Goal: Use online tool/utility: Utilize a website feature to perform a specific function

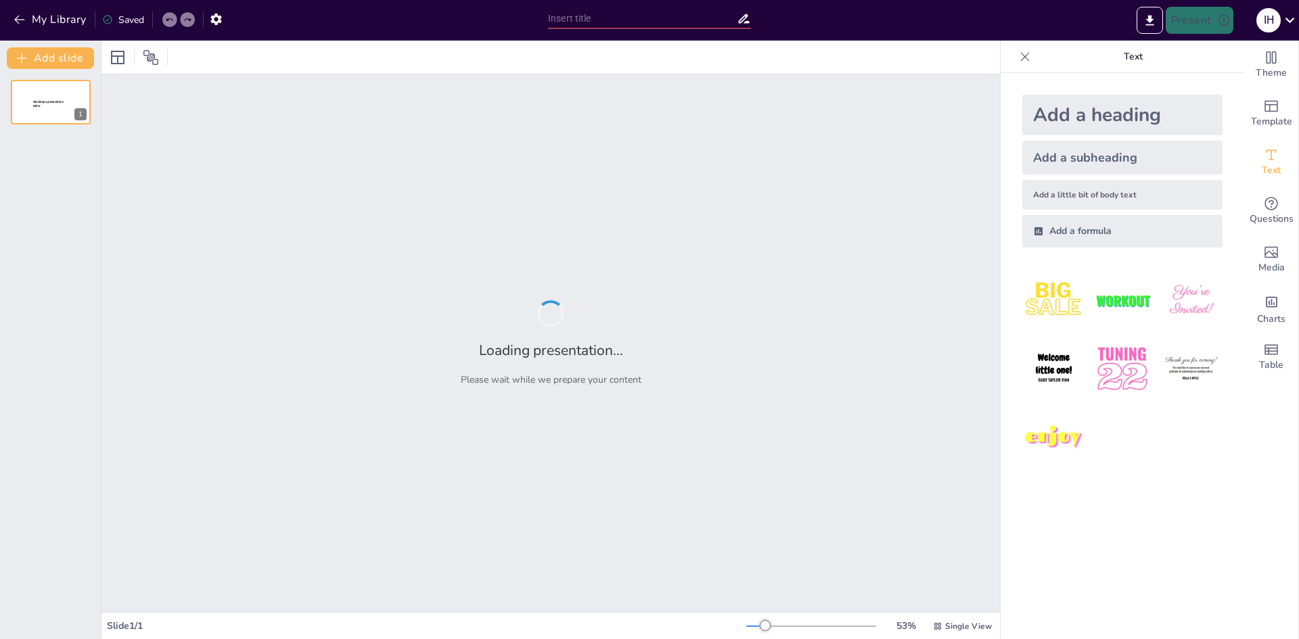
type input "الألف اللينة في آخر الكلمة: القواعد والأمثلة"
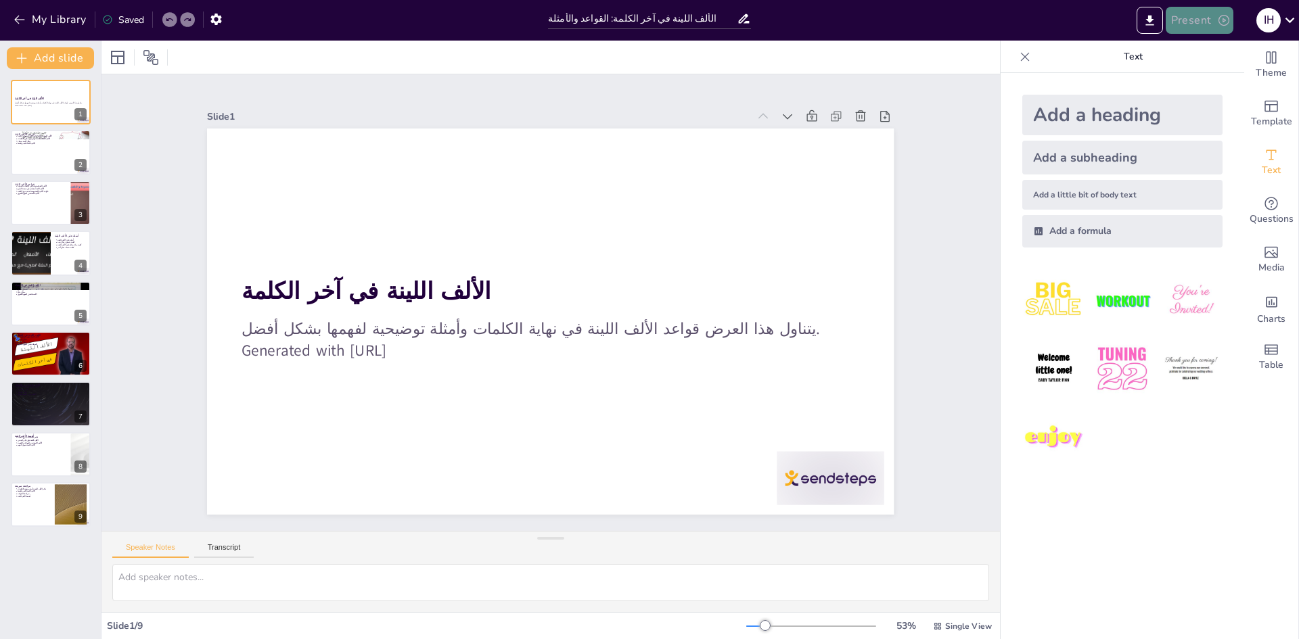
click at [1199, 16] on button "Present" at bounding box center [1200, 20] width 68 height 27
drag, startPoint x: 1193, startPoint y: 50, endPoint x: 1196, endPoint y: 87, distance: 36.6
click at [1196, 87] on ul "Preview presentation Play presentation" at bounding box center [1220, 67] width 106 height 66
click at [1198, 83] on li "Play presentation" at bounding box center [1220, 83] width 106 height 22
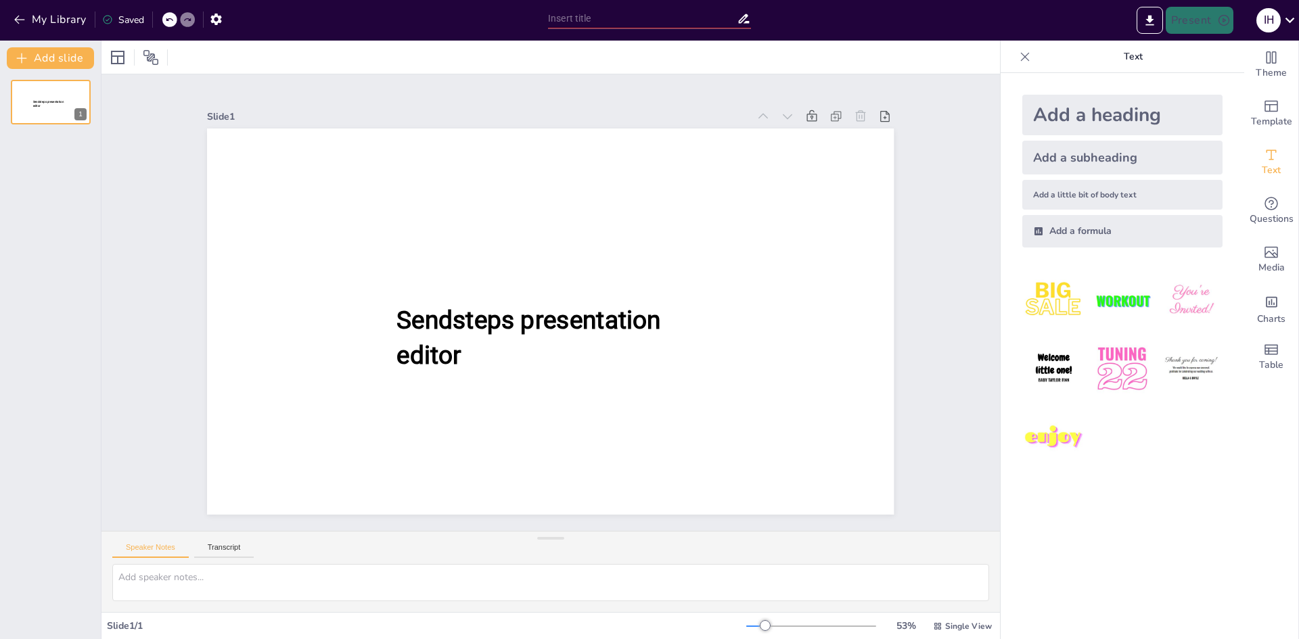
type input "الألف اللينة في آخر الكلمة: القواعد والأمثلة"
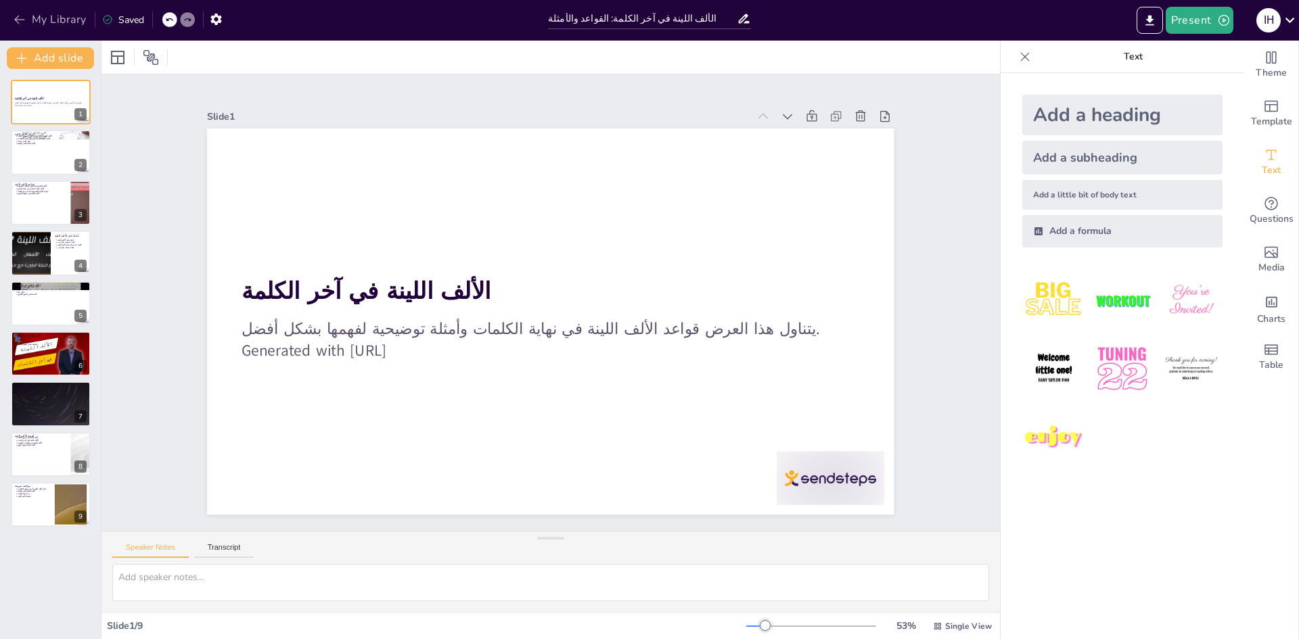
click at [50, 18] on button "My Library" at bounding box center [51, 20] width 82 height 22
